Goal: Find specific page/section: Find specific page/section

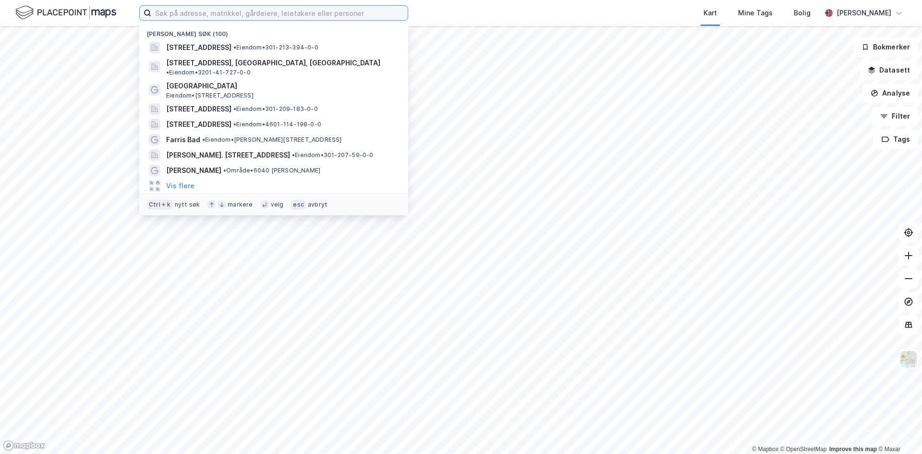
click at [195, 15] on input at bounding box center [279, 13] width 257 height 14
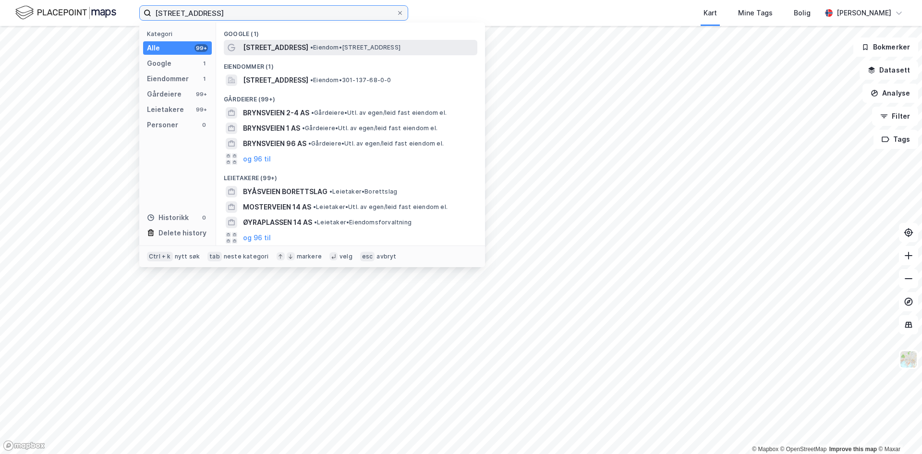
type input "[STREET_ADDRESS]"
click at [287, 45] on span "[STREET_ADDRESS]" at bounding box center [275, 48] width 65 height 12
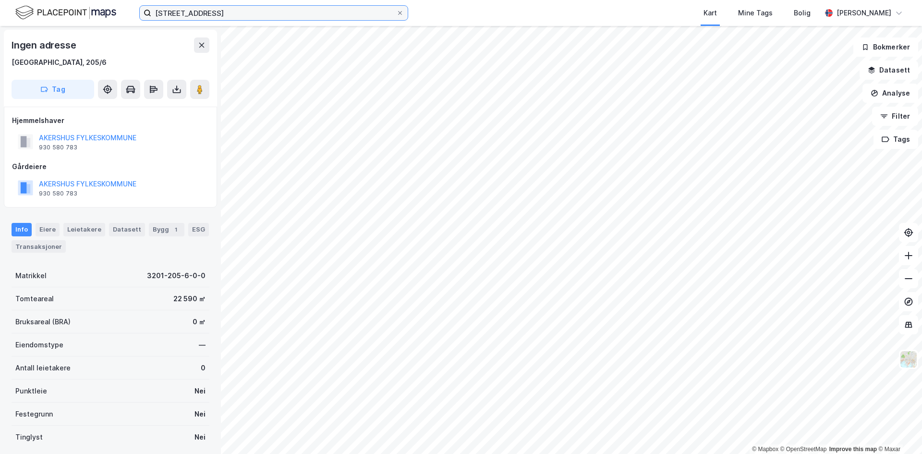
click at [210, 12] on input "[STREET_ADDRESS]" at bounding box center [273, 13] width 245 height 14
